Goal: Navigation & Orientation: Go to known website

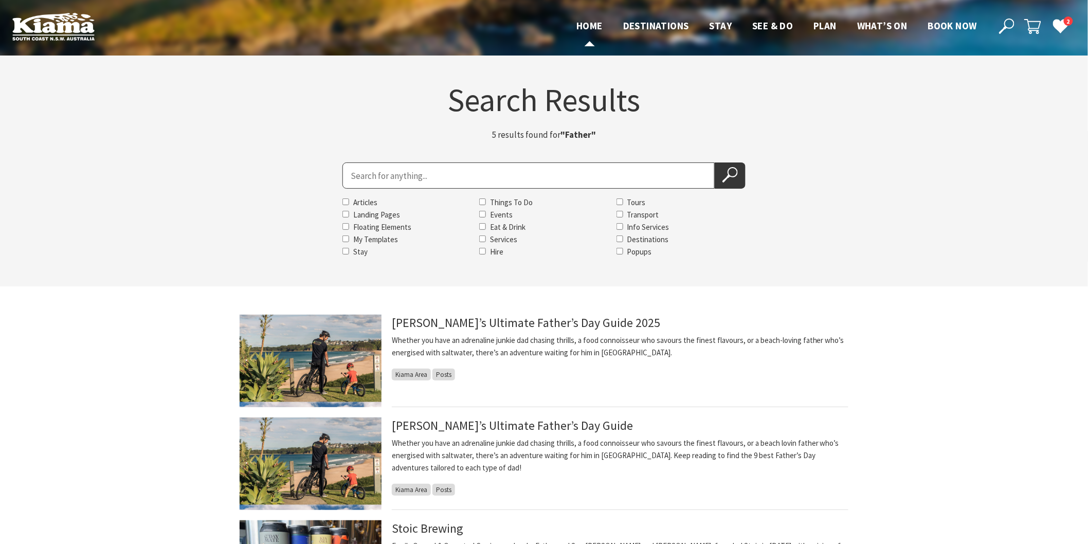
click at [592, 29] on span "Home" at bounding box center [589, 26] width 26 height 12
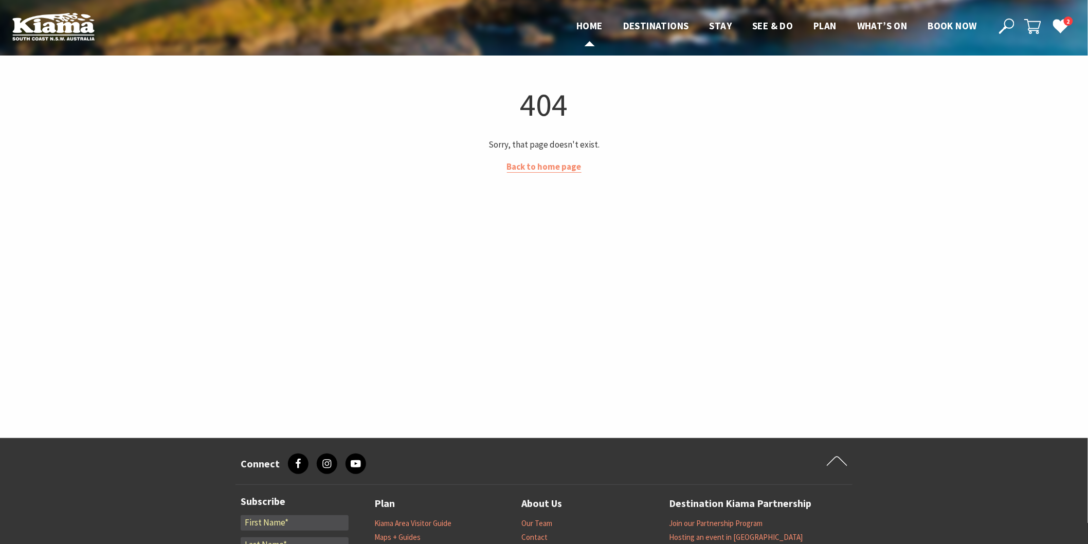
click at [579, 26] on span "Home" at bounding box center [589, 26] width 26 height 12
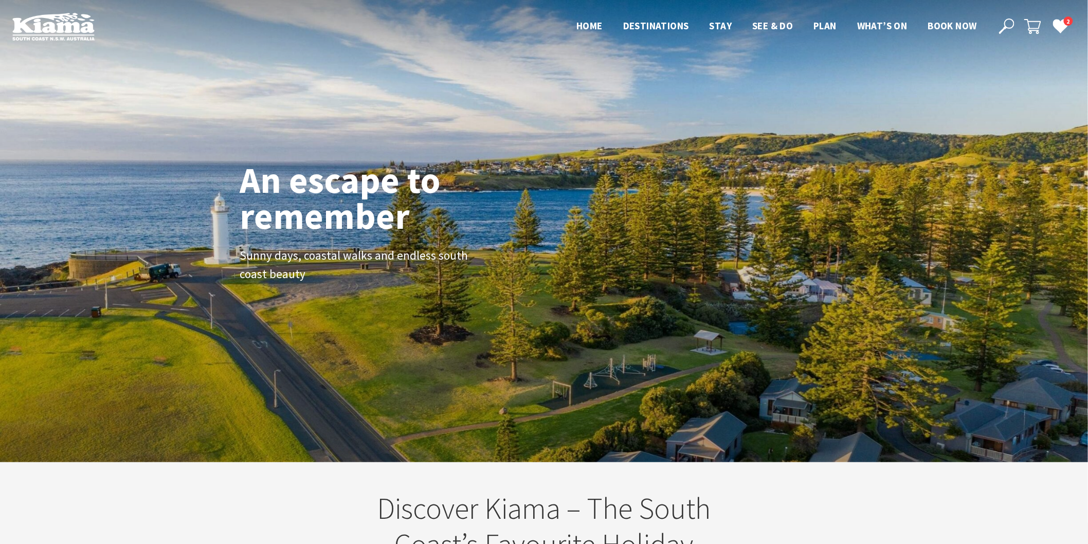
scroll to position [176, 1098]
